Goal: Transaction & Acquisition: Subscribe to service/newsletter

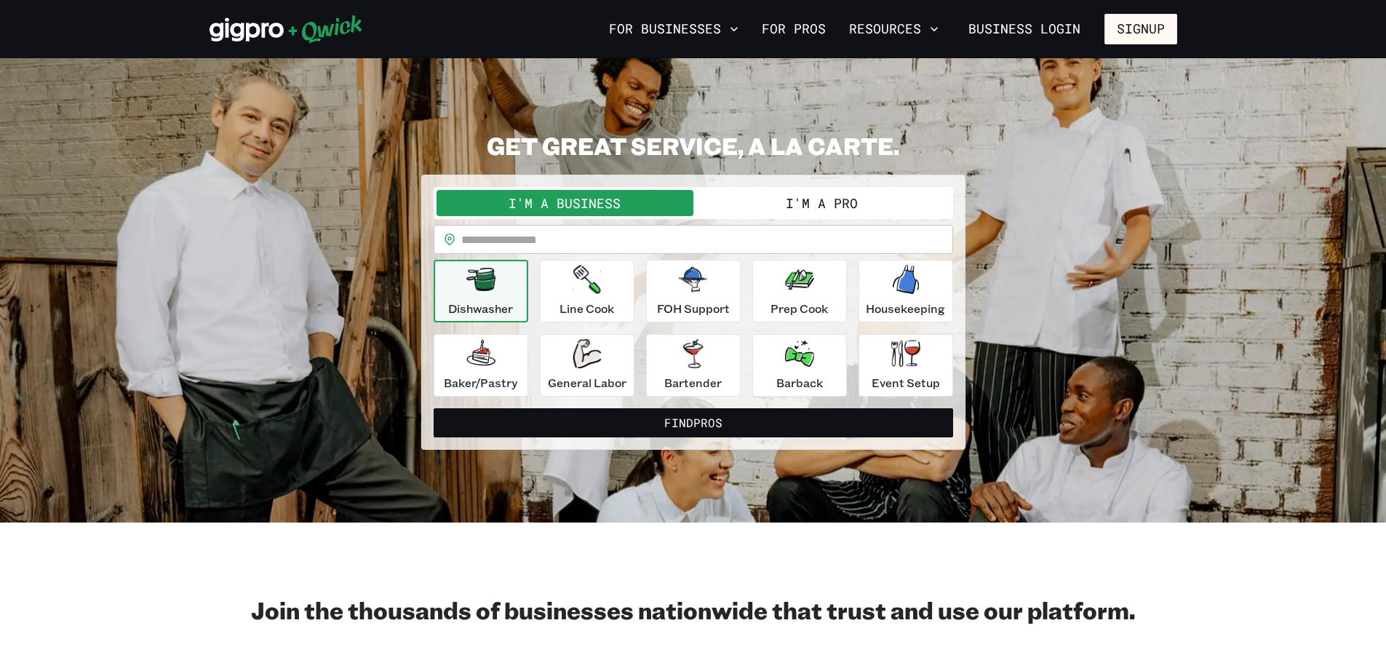
click at [570, 199] on button "I'm a Business" at bounding box center [565, 203] width 257 height 26
click at [571, 198] on button "I'm a Business" at bounding box center [565, 203] width 257 height 26
click at [584, 201] on button "I'm a Business" at bounding box center [565, 203] width 257 height 26
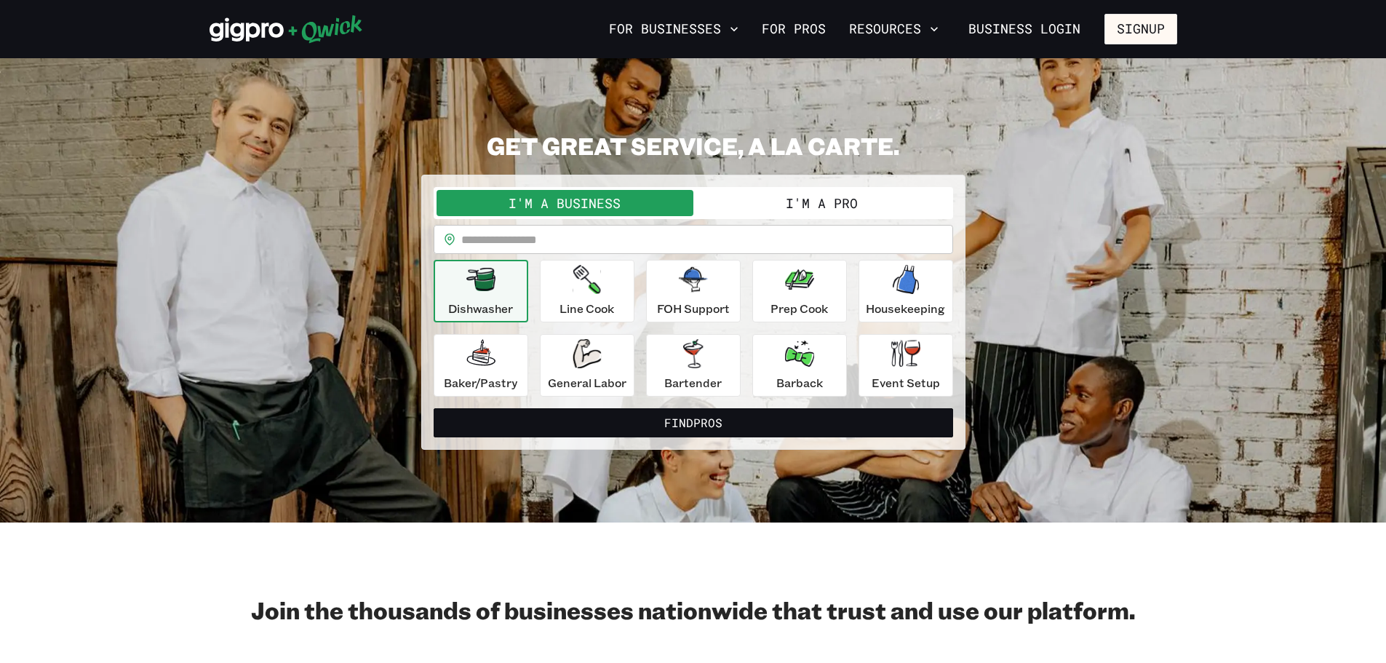
click at [584, 201] on button "I'm a Business" at bounding box center [565, 203] width 257 height 26
click at [587, 201] on button "I'm a Business" at bounding box center [565, 203] width 257 height 26
click at [697, 23] on button "For Businesses" at bounding box center [673, 29] width 141 height 25
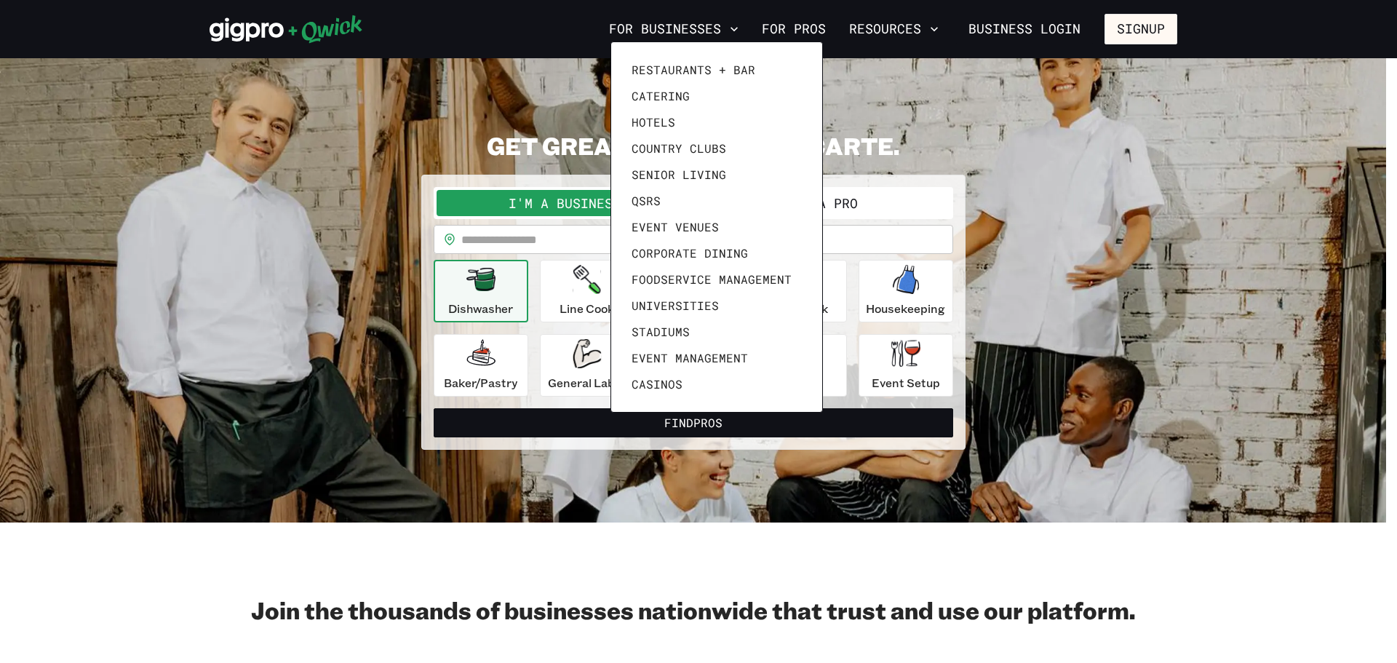
drag, startPoint x: 1123, startPoint y: 88, endPoint x: 1122, endPoint y: 71, distance: 16.8
click at [1123, 87] on div at bounding box center [698, 331] width 1397 height 663
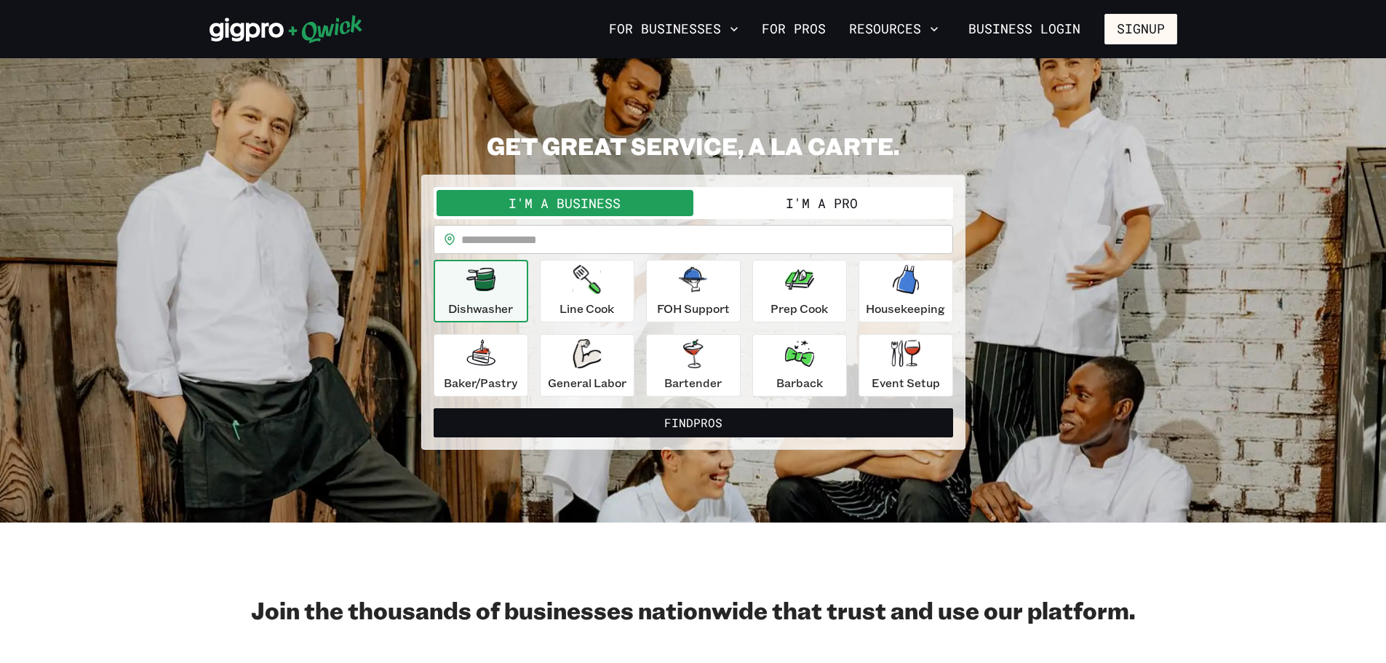
click at [1141, 25] on button "Signup" at bounding box center [1141, 29] width 73 height 31
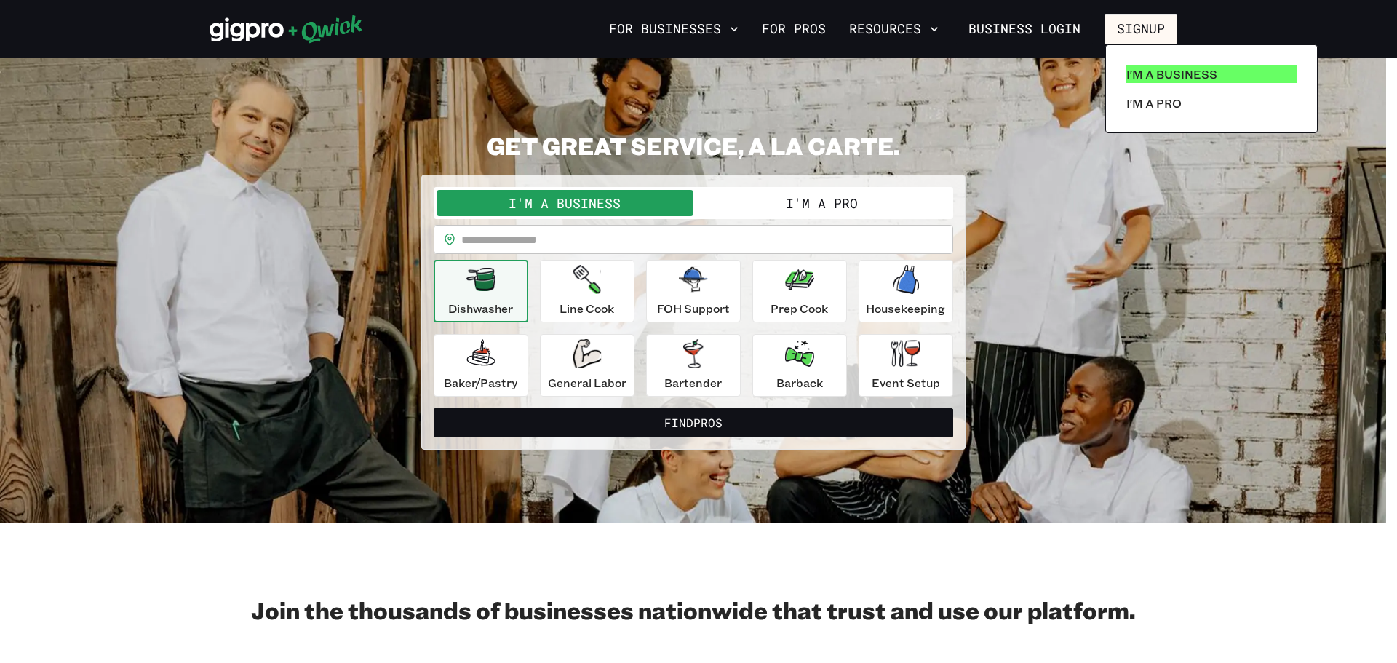
click at [1139, 77] on p "I'm a Business" at bounding box center [1172, 73] width 91 height 17
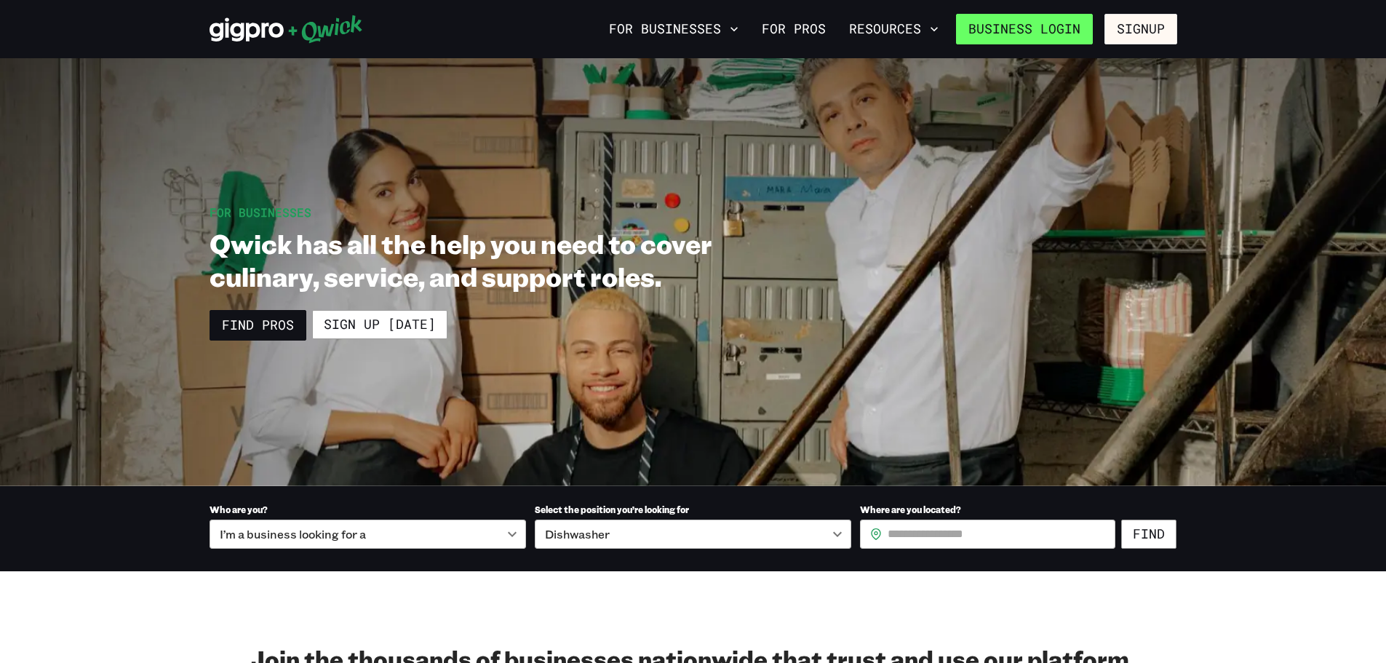
click at [1058, 34] on link "Business Login" at bounding box center [1024, 29] width 137 height 31
